Goal: Find specific page/section: Find specific page/section

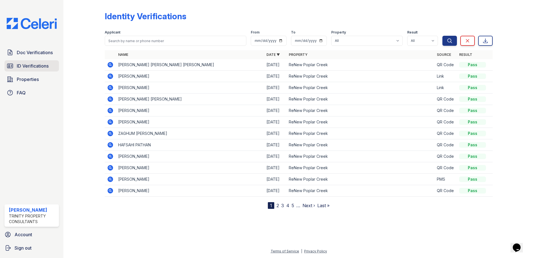
drag, startPoint x: 0, startPoint y: 0, endPoint x: 32, endPoint y: 66, distance: 72.8
click at [32, 66] on span "ID Verifications" at bounding box center [33, 66] width 32 height 7
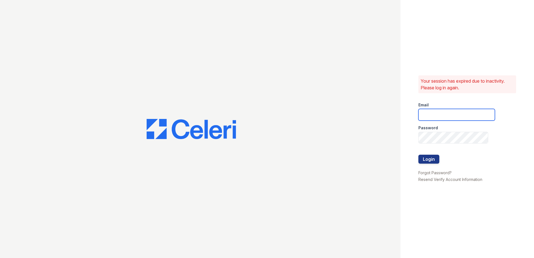
type input "[EMAIL_ADDRESS][DOMAIN_NAME]"
click at [433, 157] on button "Login" at bounding box center [428, 159] width 21 height 9
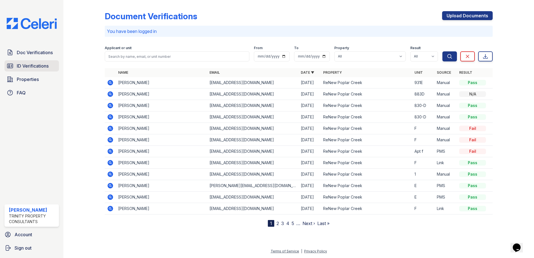
click at [28, 66] on span "ID Verifications" at bounding box center [33, 66] width 32 height 7
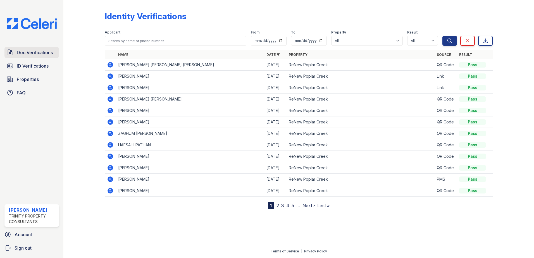
click at [28, 52] on span "Doc Verifications" at bounding box center [35, 52] width 36 height 7
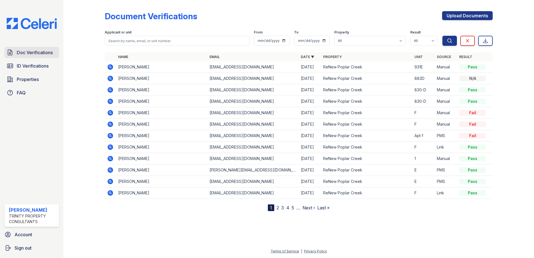
click at [40, 52] on span "Doc Verifications" at bounding box center [35, 52] width 36 height 7
click at [277, 208] on link "2" at bounding box center [277, 208] width 3 height 6
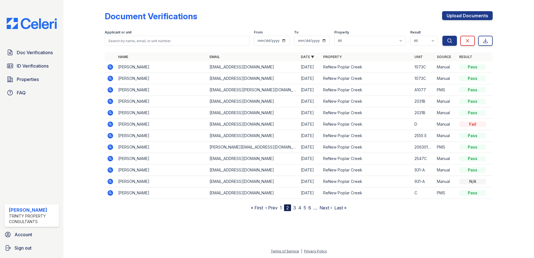
click at [280, 208] on link "1" at bounding box center [281, 208] width 2 height 6
